Goal: Task Accomplishment & Management: Use online tool/utility

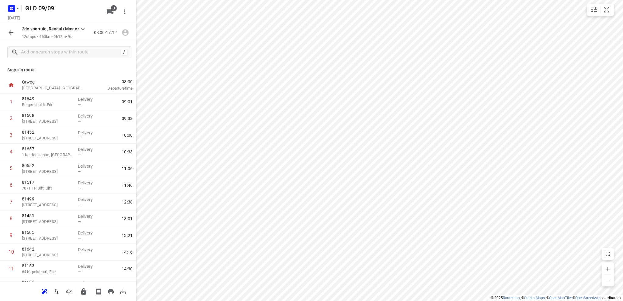
scroll to position [29, 0]
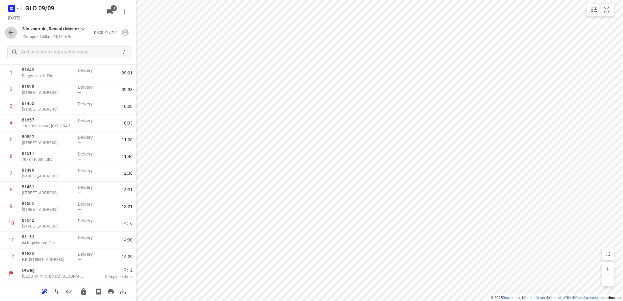
click at [9, 31] on icon "button" at bounding box center [10, 32] width 7 height 7
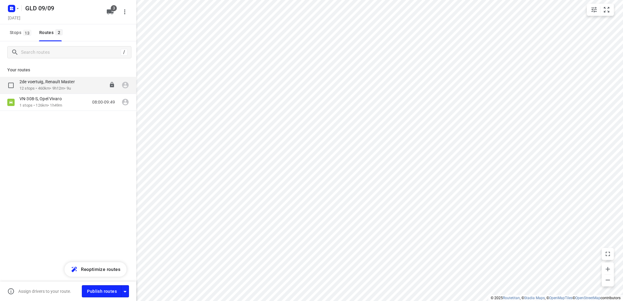
click at [44, 84] on p "2de voertuig, Renault Master" at bounding box center [48, 81] width 59 height 5
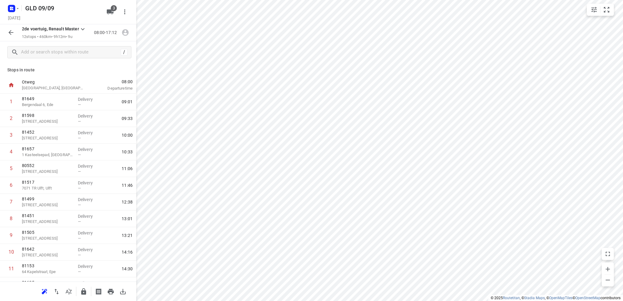
click at [10, 29] on icon "button" at bounding box center [10, 32] width 7 height 7
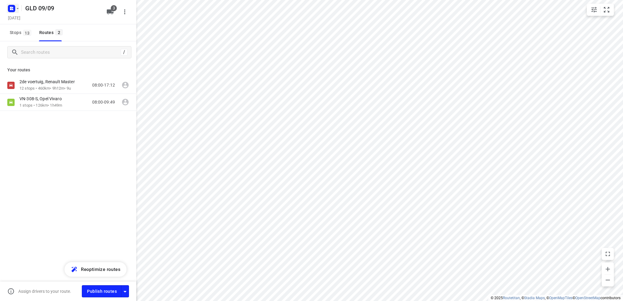
click at [9, 8] on rect "button" at bounding box center [11, 8] width 7 height 7
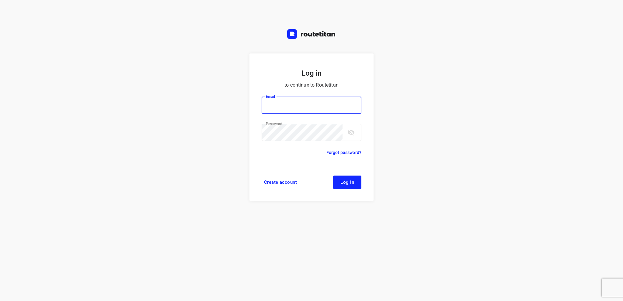
type input "[EMAIL_ADDRESS][DOMAIN_NAME]"
click at [343, 182] on span "Log in" at bounding box center [347, 182] width 14 height 5
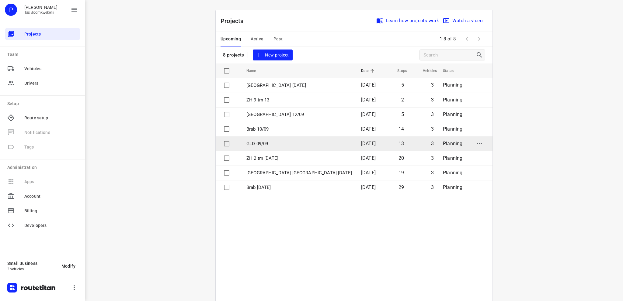
click at [270, 143] on p "GLD 09/09" at bounding box center [299, 144] width 106 height 7
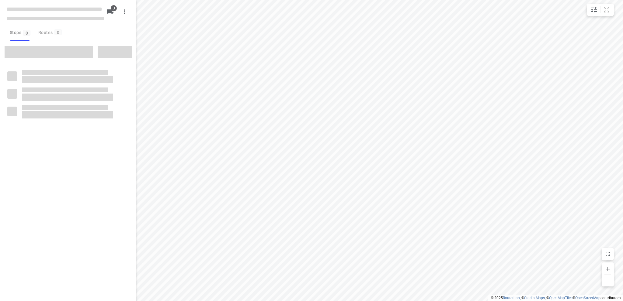
type input "distance"
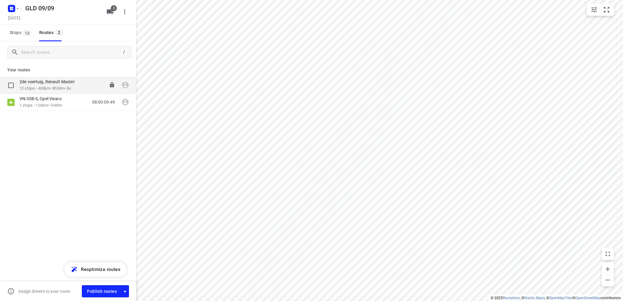
click at [55, 84] on p "2de voertuig, Renault Master" at bounding box center [48, 81] width 59 height 5
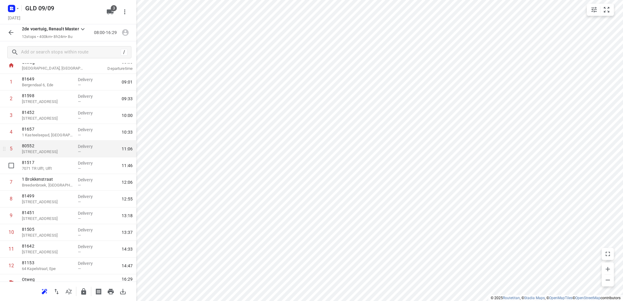
scroll to position [29, 0]
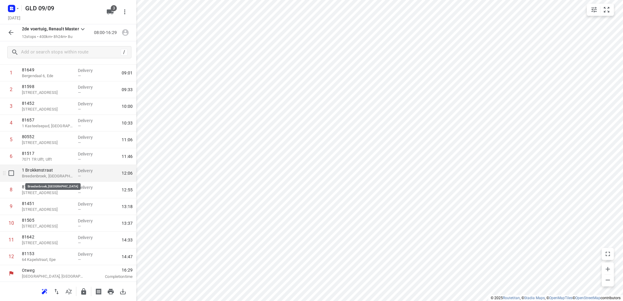
click at [54, 177] on p "Breedenbroek, Netherlands" at bounding box center [47, 176] width 51 height 6
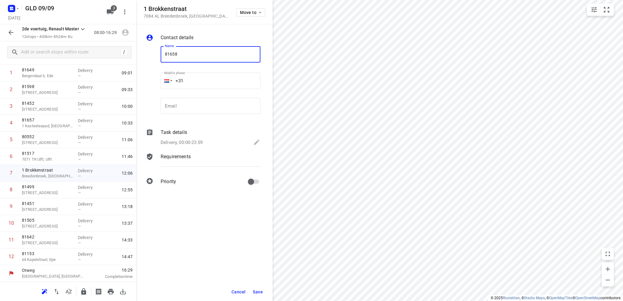
type input "81658"
click at [255, 141] on icon at bounding box center [256, 142] width 7 height 7
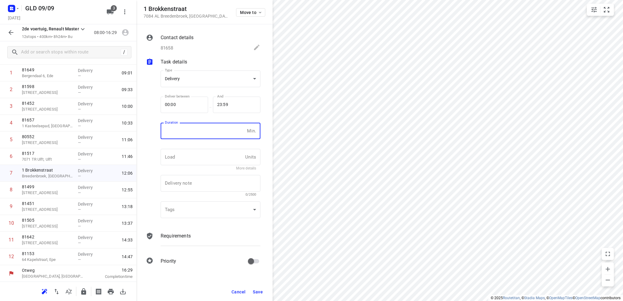
click at [173, 131] on input "number" at bounding box center [203, 131] width 84 height 16
type input "10"
click at [258, 291] on span "Save" at bounding box center [258, 292] width 10 height 5
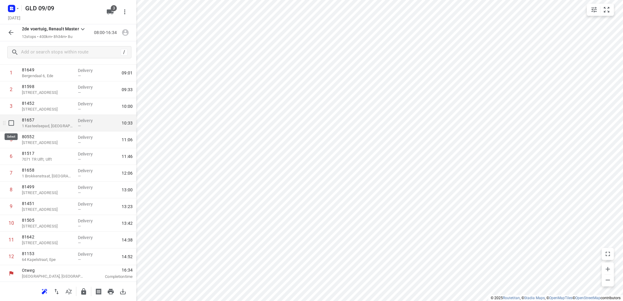
click at [12, 123] on input "checkbox" at bounding box center [11, 123] width 12 height 12
checkbox input "true"
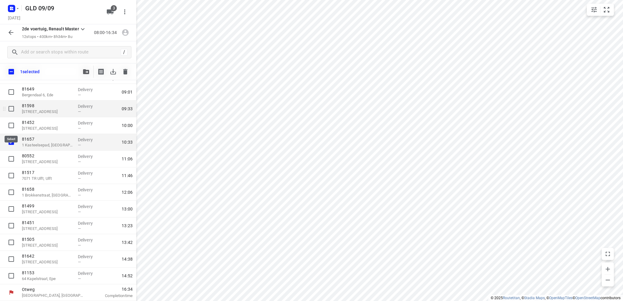
scroll to position [27, 0]
click at [113, 72] on icon "button" at bounding box center [112, 71] width 5 height 5
click at [86, 70] on icon "button" at bounding box center [86, 71] width 6 height 5
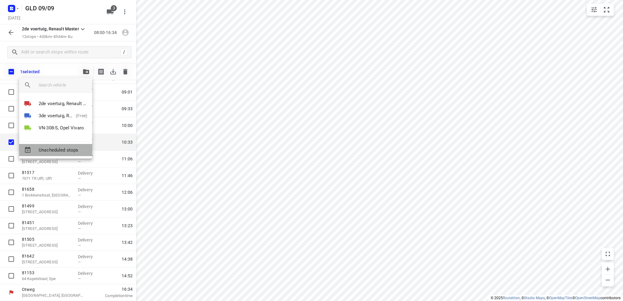
click at [67, 149] on span "Unscheduled stops" at bounding box center [63, 150] width 49 height 7
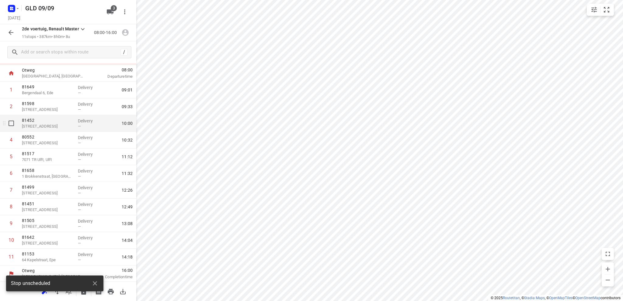
scroll to position [30, 0]
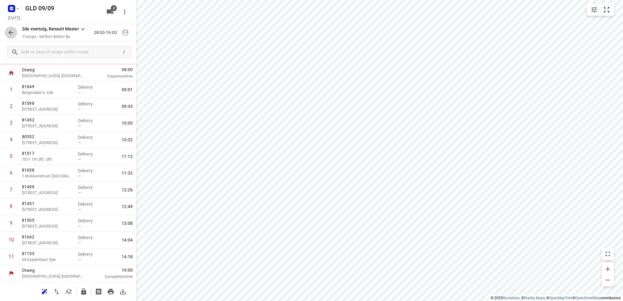
click at [10, 31] on icon "button" at bounding box center [10, 32] width 7 height 7
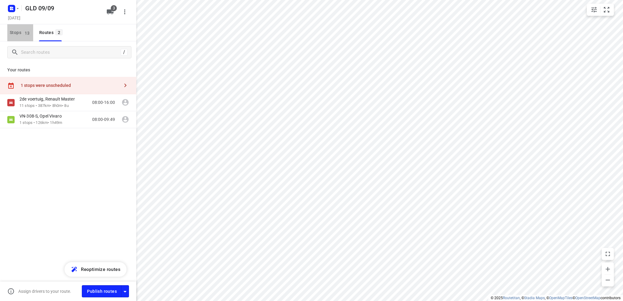
click at [15, 33] on span "Stops 13" at bounding box center [21, 33] width 23 height 8
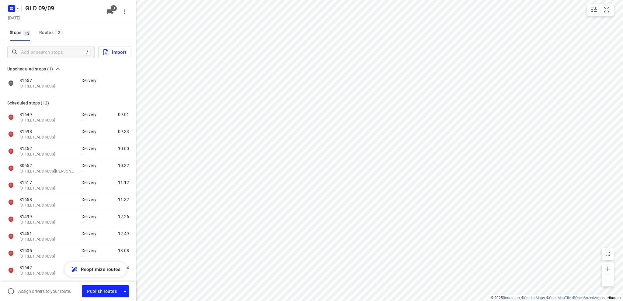
click at [115, 52] on span "Import" at bounding box center [114, 52] width 24 height 8
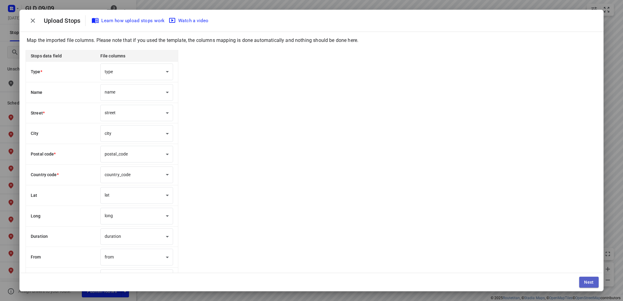
click at [589, 281] on span "Next" at bounding box center [589, 282] width 10 height 5
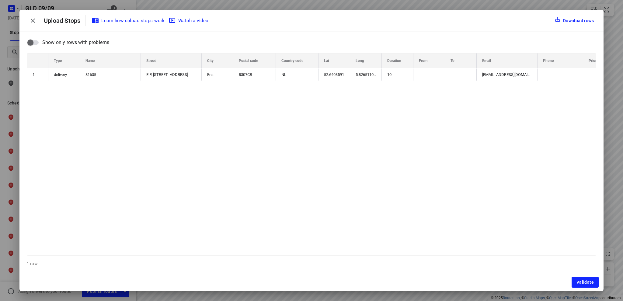
click at [589, 281] on span "Validate" at bounding box center [584, 282] width 17 height 5
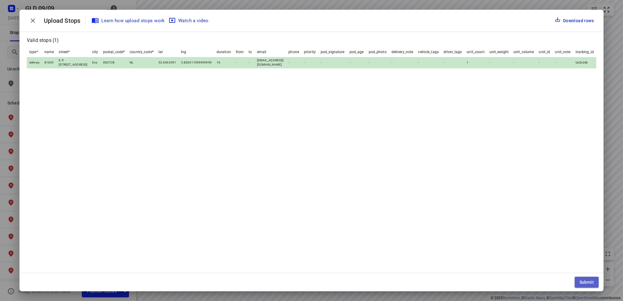
click at [587, 282] on span "Submit" at bounding box center [587, 282] width 14 height 5
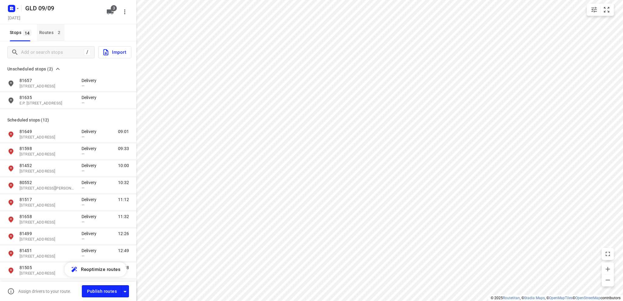
click at [47, 31] on div "Routes 2" at bounding box center [51, 33] width 25 height 8
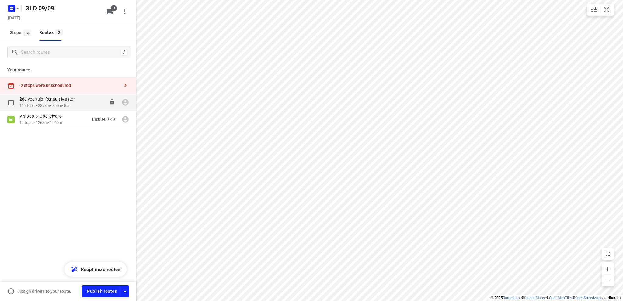
click at [47, 102] on p "2de voertuig, Renault Master" at bounding box center [48, 98] width 59 height 5
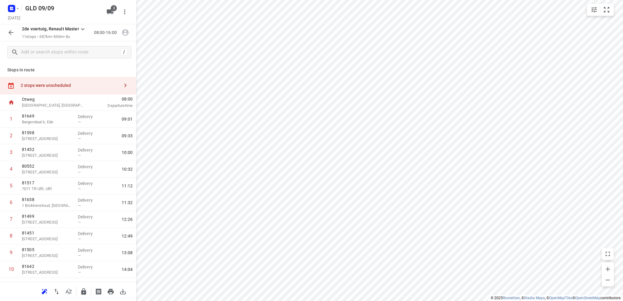
click at [60, 87] on div "2 stops were unscheduled" at bounding box center [70, 85] width 99 height 5
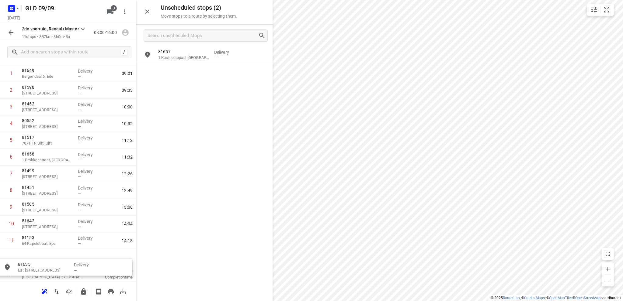
scroll to position [51, 0]
drag, startPoint x: 197, startPoint y: 75, endPoint x: 53, endPoint y: 256, distance: 231.9
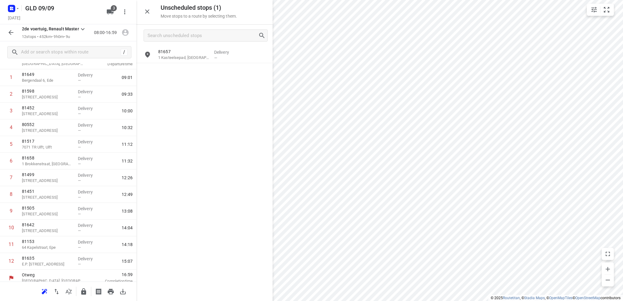
scroll to position [46, 0]
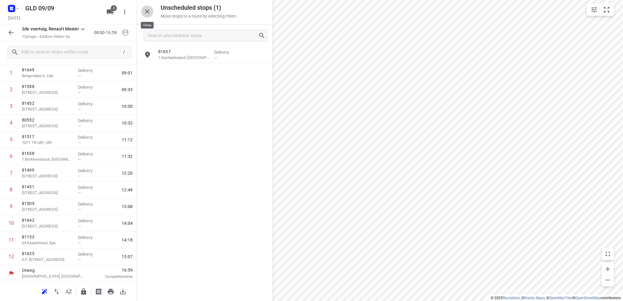
click at [146, 9] on icon "button" at bounding box center [147, 11] width 7 height 7
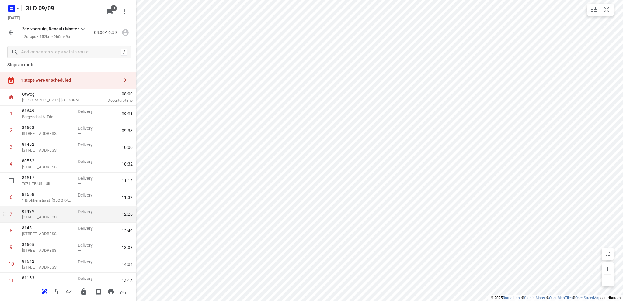
scroll to position [0, 0]
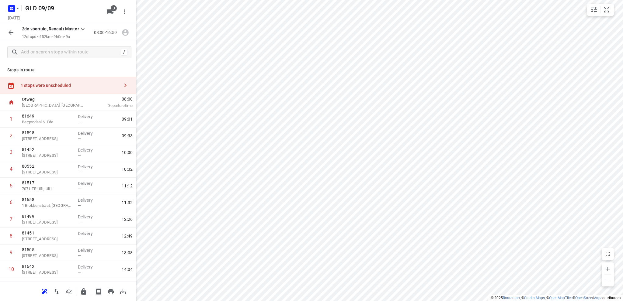
click at [53, 84] on div "1 stops were unscheduled" at bounding box center [70, 85] width 99 height 5
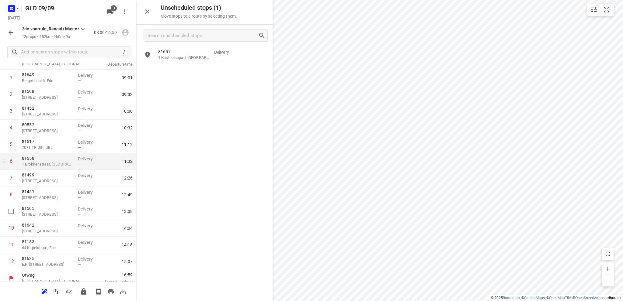
scroll to position [46, 0]
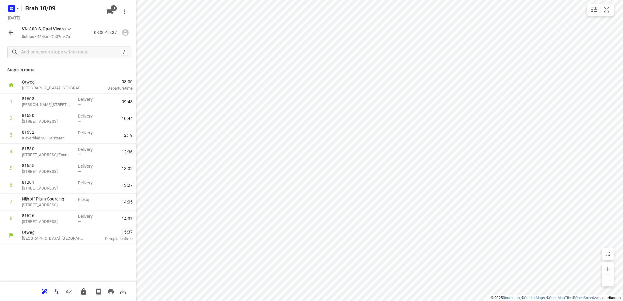
click at [8, 32] on icon "button" at bounding box center [10, 32] width 7 height 7
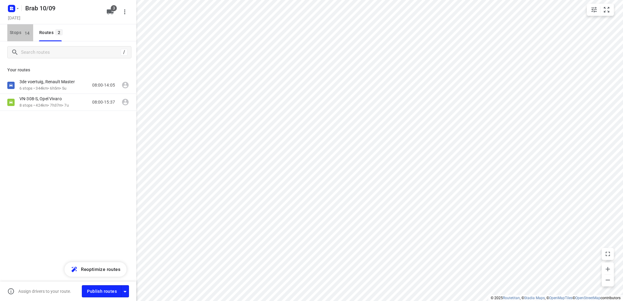
click at [12, 30] on span "Stops 14" at bounding box center [21, 33] width 23 height 8
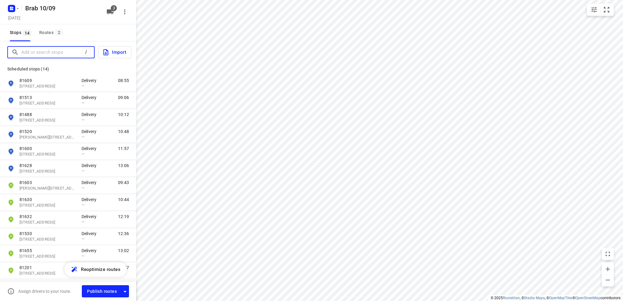
click at [57, 50] on input "Add or search stops" at bounding box center [51, 52] width 61 height 9
click at [14, 38] on button "Stops 14" at bounding box center [20, 32] width 26 height 17
click at [22, 51] on input "Add or search stops" at bounding box center [51, 52] width 61 height 9
click at [16, 32] on span "Stops 14" at bounding box center [21, 33] width 23 height 8
click at [119, 52] on span "Import" at bounding box center [114, 52] width 24 height 8
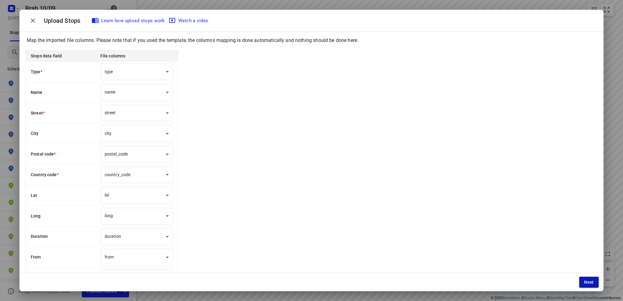
click at [587, 282] on span "Next" at bounding box center [589, 282] width 10 height 5
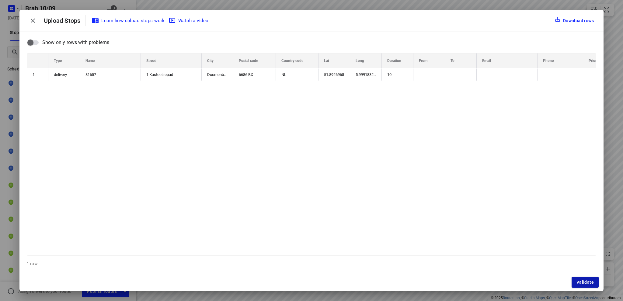
click at [587, 282] on span "Validate" at bounding box center [584, 282] width 17 height 5
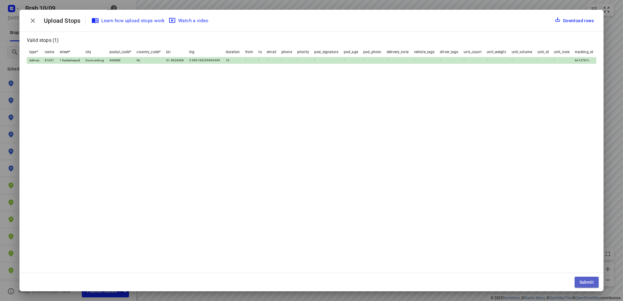
click at [586, 283] on span "Submit" at bounding box center [587, 282] width 14 height 5
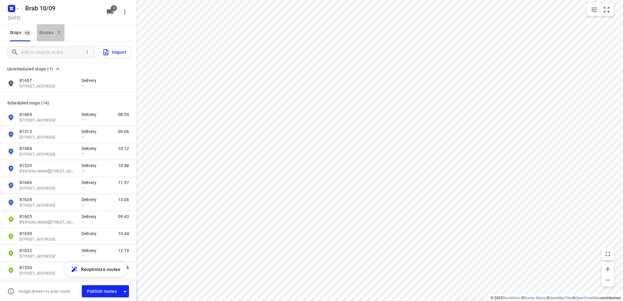
click at [44, 30] on div "Routes 2" at bounding box center [51, 33] width 25 height 8
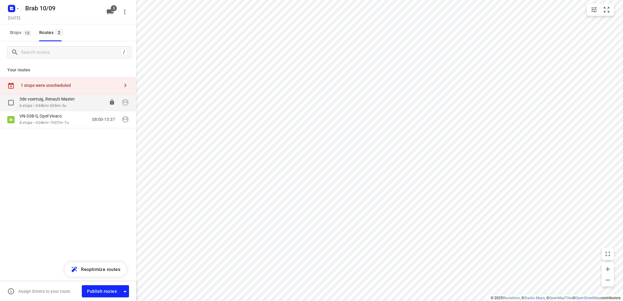
click at [48, 102] on div "3de voertuig, Renault Master" at bounding box center [49, 99] width 61 height 7
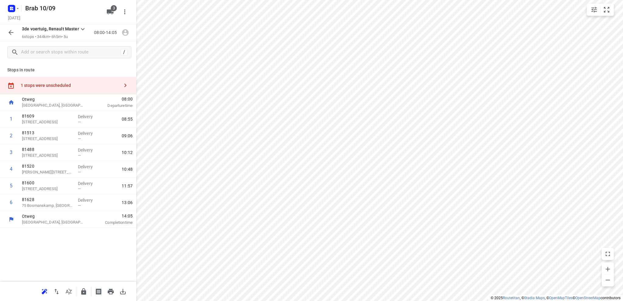
click at [45, 85] on div "1 stops were unscheduled" at bounding box center [70, 85] width 99 height 5
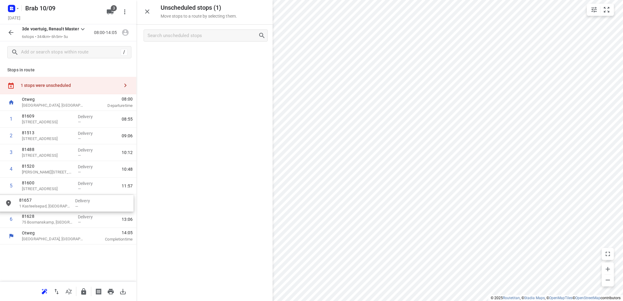
drag, startPoint x: 189, startPoint y: 58, endPoint x: 47, endPoint y: 207, distance: 205.9
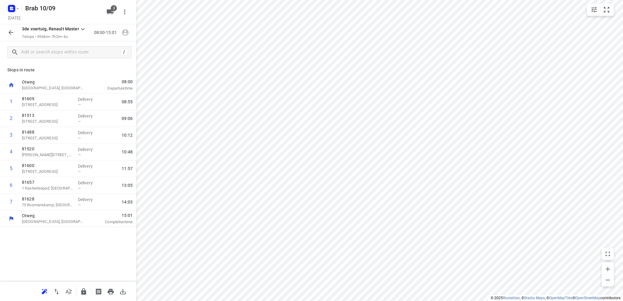
click at [12, 31] on icon "button" at bounding box center [10, 32] width 7 height 7
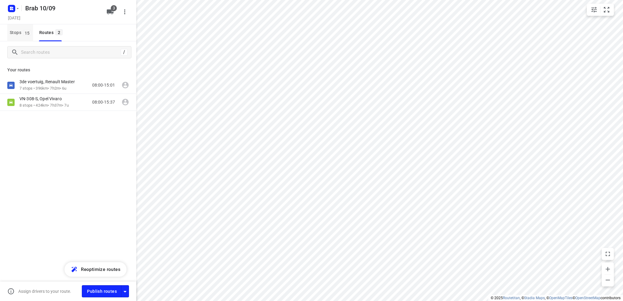
click at [15, 31] on span "Stops 15" at bounding box center [21, 33] width 23 height 8
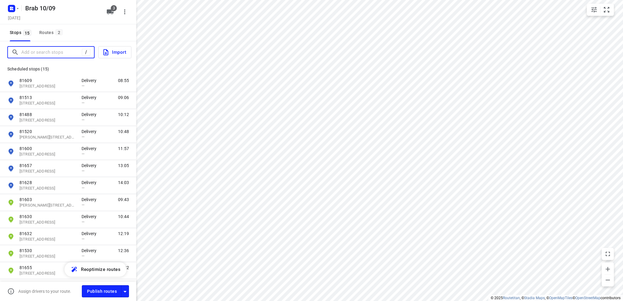
click at [33, 50] on input "Add or search stops" at bounding box center [51, 52] width 61 height 9
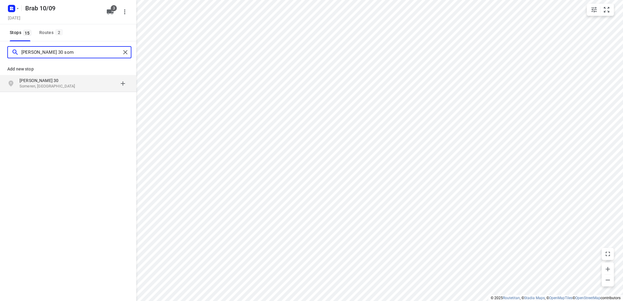
type input "ruiter 30 som"
click at [41, 81] on p "Ruiter 30" at bounding box center [47, 81] width 56 height 6
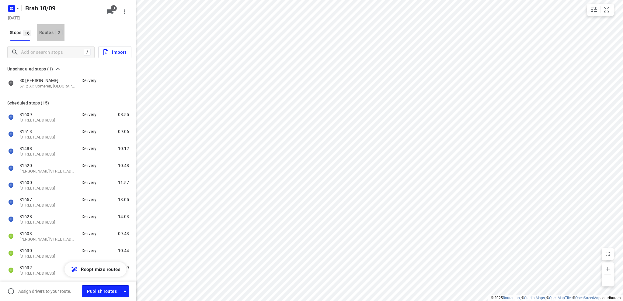
click at [47, 32] on div "Routes 2" at bounding box center [51, 33] width 25 height 8
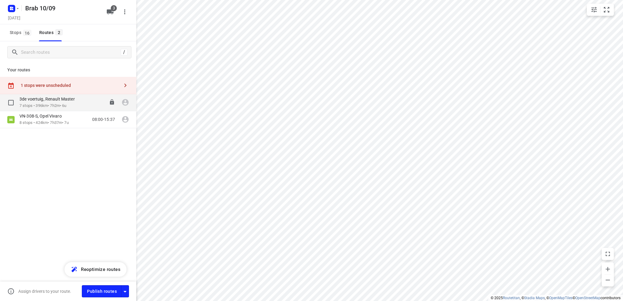
click at [50, 103] on p "7 stops • 396km • 7h2m • 6u" at bounding box center [49, 106] width 61 height 6
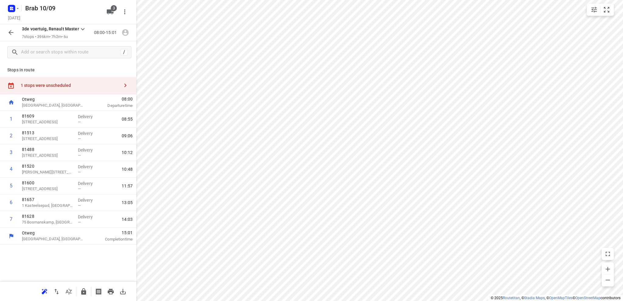
click at [54, 86] on div "1 stops were unscheduled" at bounding box center [70, 85] width 99 height 5
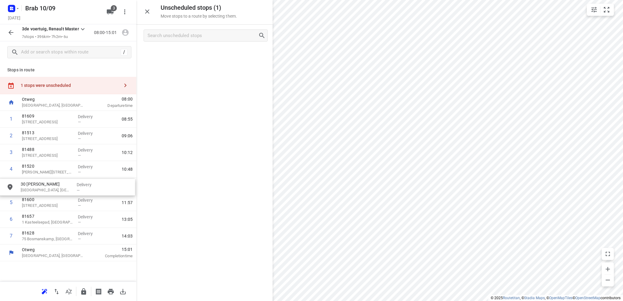
drag, startPoint x: 182, startPoint y: 58, endPoint x: 42, endPoint y: 192, distance: 193.7
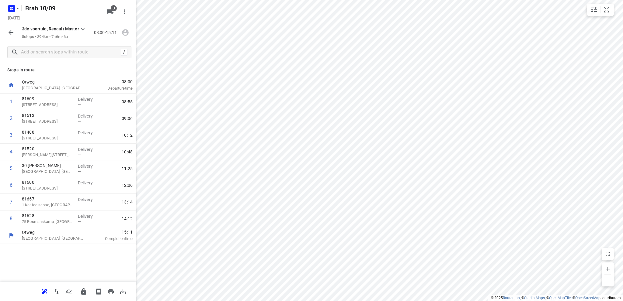
click at [10, 30] on icon "button" at bounding box center [10, 32] width 7 height 7
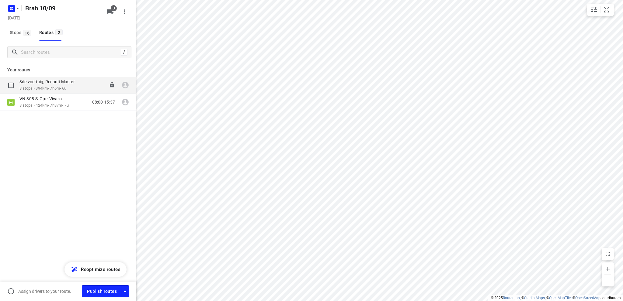
click at [45, 85] on div "3de voertuig, Renault Master" at bounding box center [49, 82] width 61 height 7
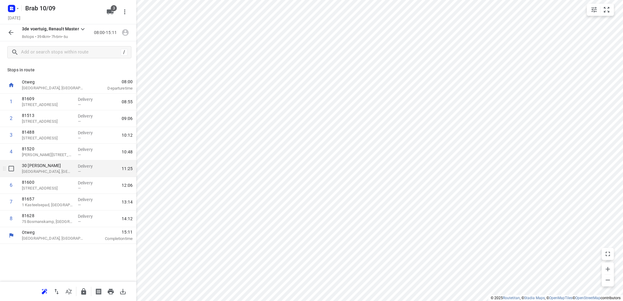
click at [56, 172] on p "Someren, Netherlands" at bounding box center [47, 172] width 51 height 6
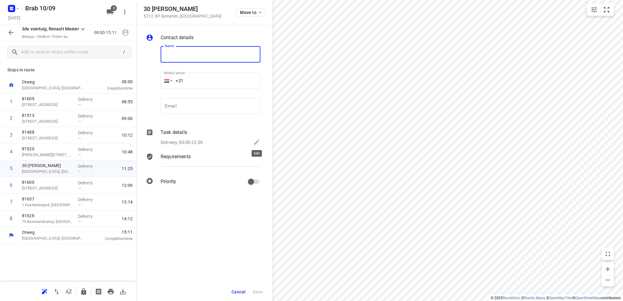
click at [257, 140] on icon at bounding box center [256, 142] width 7 height 7
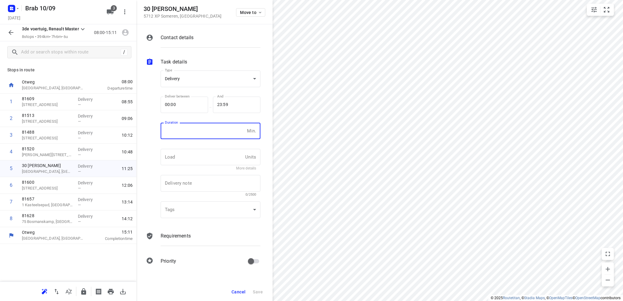
click at [183, 133] on input "number" at bounding box center [203, 131] width 84 height 16
type input "10"
click at [258, 290] on span "Save" at bounding box center [258, 292] width 10 height 5
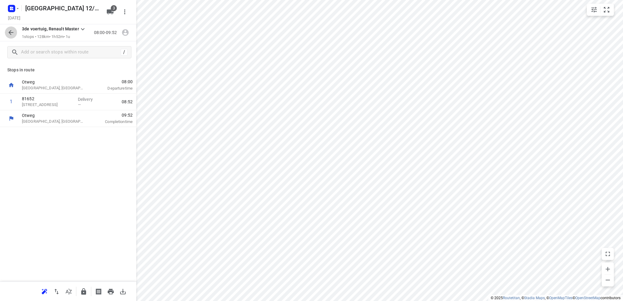
click at [5, 31] on button "button" at bounding box center [11, 32] width 12 height 12
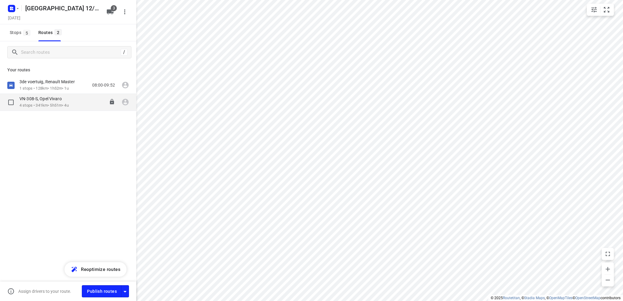
click at [46, 105] on p "4 stops • 341km • 5h51m • 4u" at bounding box center [43, 106] width 49 height 6
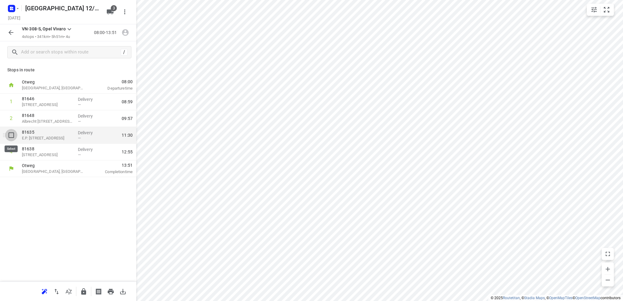
click at [10, 134] on input "checkbox" at bounding box center [11, 135] width 12 height 12
checkbox input "true"
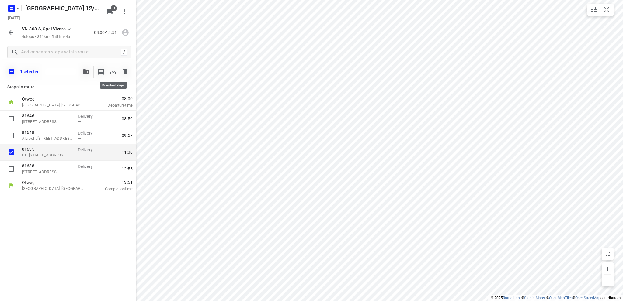
click at [113, 73] on icon "button" at bounding box center [112, 71] width 5 height 5
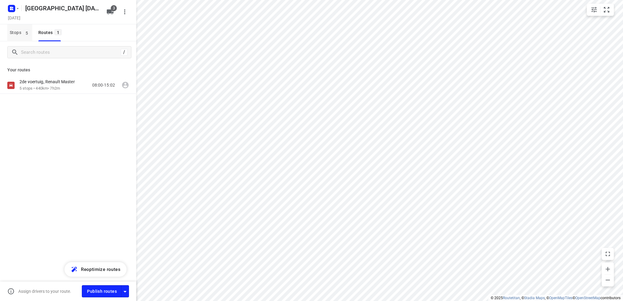
click at [15, 30] on span "Stops 5" at bounding box center [21, 33] width 23 height 8
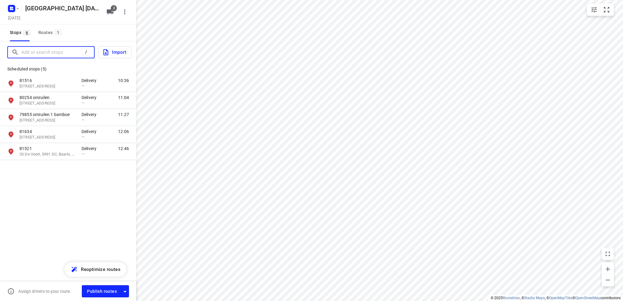
click at [42, 53] on input "Add or search stops" at bounding box center [51, 52] width 61 height 9
